Goal: Navigation & Orientation: Find specific page/section

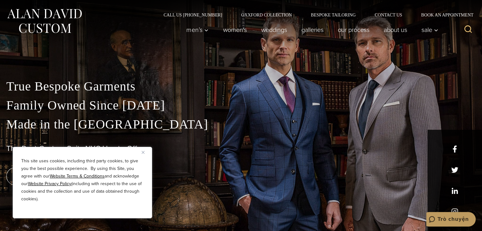
click at [198, 37] on div "Men’s Custom Suits Custom Tuxedos Custom Sports Coats Custom Trousers Custom Ve…" at bounding box center [310, 29] width 262 height 25
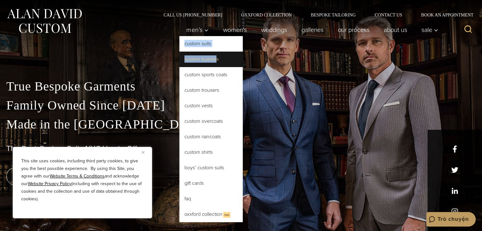
drag, startPoint x: 199, startPoint y: 32, endPoint x: 213, endPoint y: 56, distance: 27.5
click at [213, 36] on li "Men’s Custom Suits Custom Tuxedos Custom Sports Coats Custom Trousers Custom Ve…" at bounding box center [197, 29] width 36 height 13
click at [199, 60] on link "Custom Tuxedos" at bounding box center [210, 59] width 63 height 15
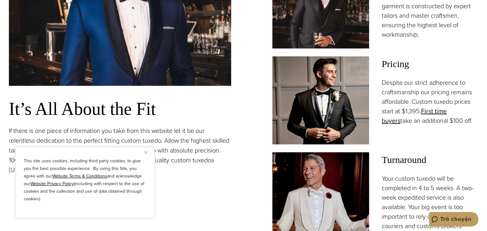
scroll to position [502, 0]
